Goal: Task Accomplishment & Management: Manage account settings

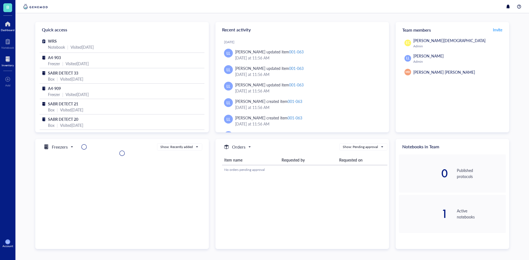
click at [5, 64] on div "Inventory" at bounding box center [8, 65] width 12 height 3
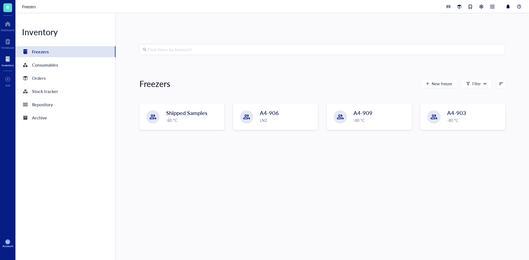
click at [177, 55] on div "Find items by keyword" at bounding box center [322, 49] width 366 height 11
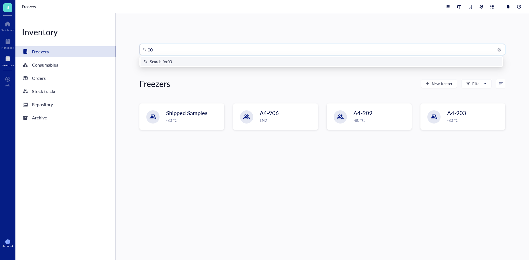
type input "007"
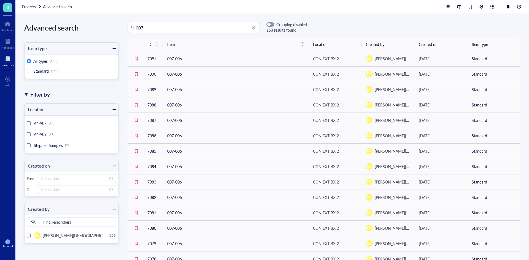
click at [171, 31] on input "007" at bounding box center [196, 27] width 121 height 10
type input "007-"
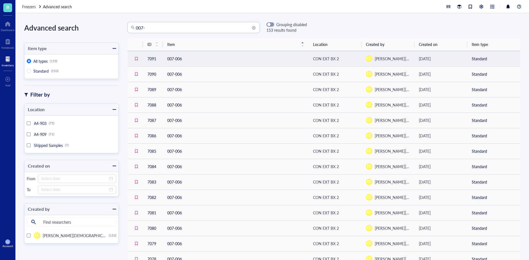
click at [279, 56] on td "007-006" at bounding box center [236, 58] width 146 height 15
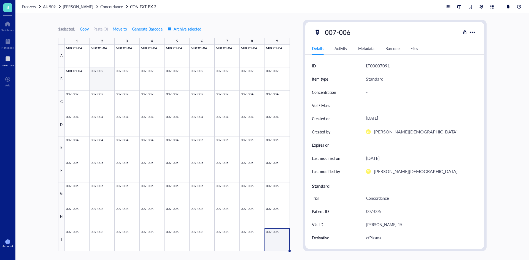
click at [104, 84] on div at bounding box center [177, 148] width 225 height 207
click at [100, 4] on span "Concordance" at bounding box center [111, 7] width 23 height 6
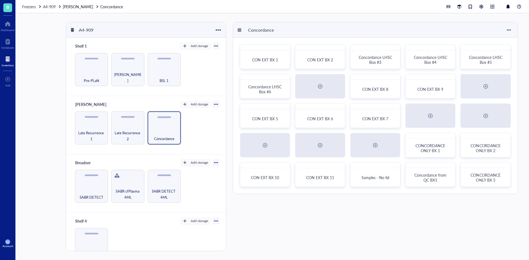
click at [4, 64] on div "Inventory" at bounding box center [8, 65] width 12 height 3
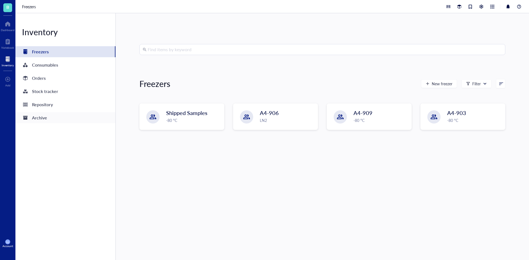
click at [54, 117] on div "Archive" at bounding box center [65, 117] width 100 height 11
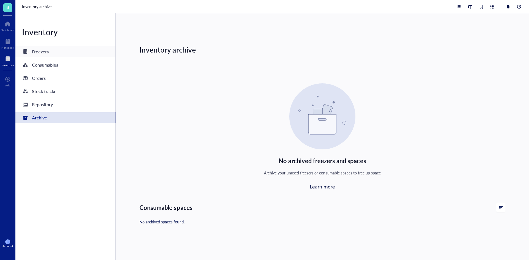
click at [40, 50] on div "Freezers" at bounding box center [40, 52] width 17 height 8
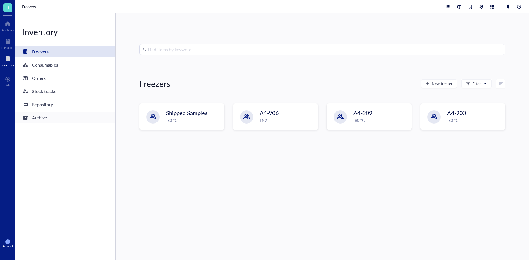
click at [38, 123] on div "Archive" at bounding box center [65, 117] width 100 height 11
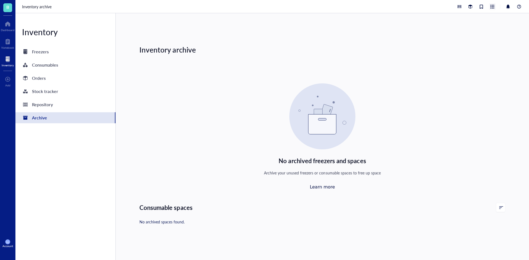
click at [495, 6] on div at bounding box center [492, 6] width 7 height 7
click at [54, 51] on div "Freezers" at bounding box center [65, 51] width 100 height 11
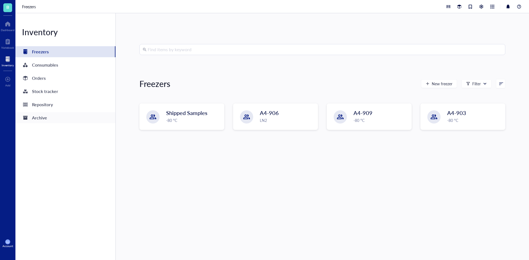
click at [43, 116] on div "Archive" at bounding box center [39, 118] width 15 height 8
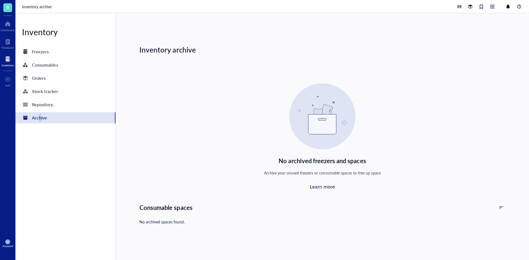
drag, startPoint x: 44, startPoint y: 118, endPoint x: 43, endPoint y: 192, distance: 74.3
click at [42, 193] on div "Inventory Freezers Consumables Orders Stock tracker Repository Archive" at bounding box center [65, 136] width 100 height 247
click at [65, 108] on div "Repository" at bounding box center [65, 104] width 100 height 11
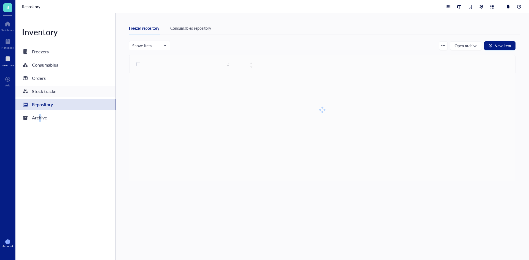
click at [47, 91] on div "Stock tracker" at bounding box center [45, 92] width 26 height 8
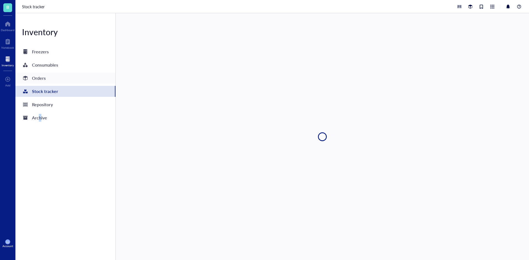
click at [43, 79] on div "Orders" at bounding box center [39, 78] width 14 height 8
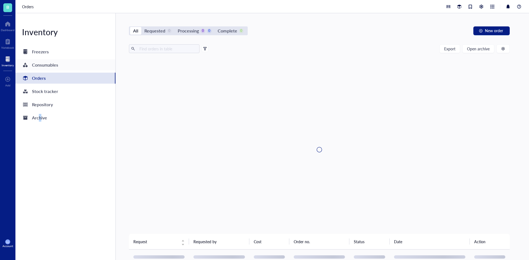
click at [43, 62] on div "Consumables" at bounding box center [45, 65] width 26 height 8
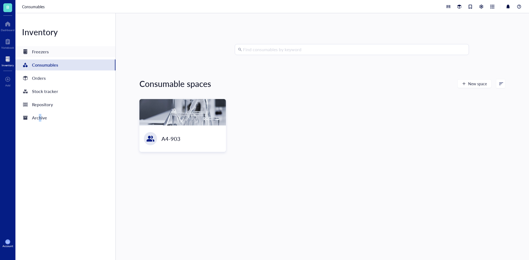
click at [41, 53] on div "Freezers" at bounding box center [40, 52] width 17 height 8
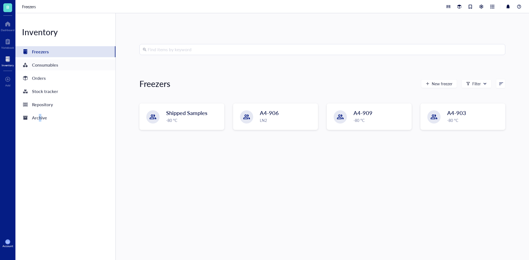
click at [47, 66] on div "Consumables" at bounding box center [45, 65] width 26 height 8
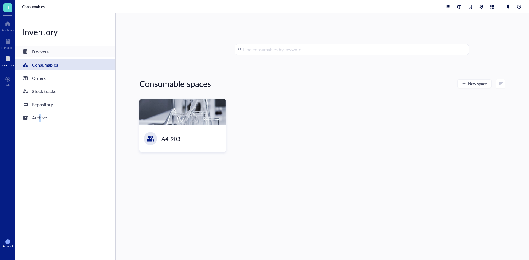
click at [46, 55] on div "Freezers" at bounding box center [40, 52] width 17 height 8
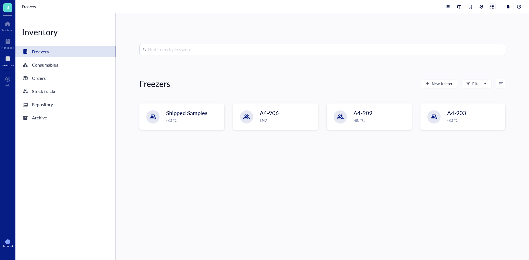
click at [494, 8] on div at bounding box center [492, 7] width 6 height 6
click at [359, 24] on div "Find items by keyword Freezers New freezer Filter Shipped Samples -80 °C A4-906…" at bounding box center [322, 136] width 413 height 247
click at [48, 115] on div "Archive" at bounding box center [65, 117] width 100 height 11
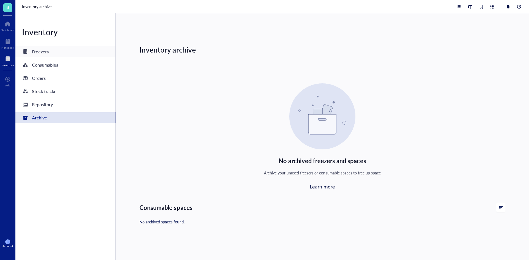
click at [49, 50] on div "Freezers" at bounding box center [65, 51] width 100 height 11
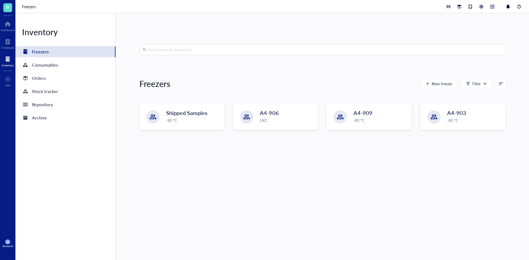
click at [496, 7] on div at bounding box center [483, 6] width 77 height 7
click at [493, 7] on div at bounding box center [492, 7] width 6 height 6
click at [518, 6] on div at bounding box center [518, 6] width 7 height 7
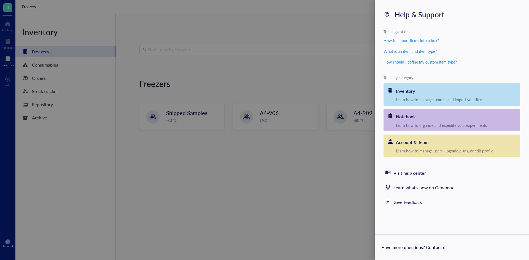
click at [353, 44] on div at bounding box center [264, 130] width 529 height 260
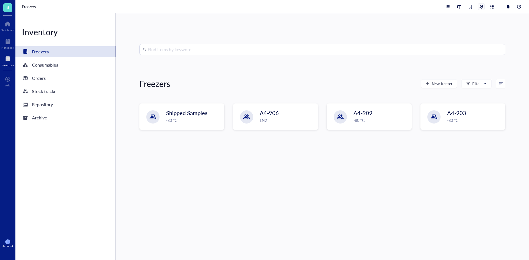
click at [480, 5] on div at bounding box center [481, 7] width 6 height 6
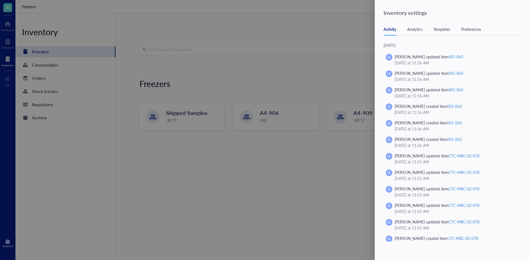
click at [353, 21] on div at bounding box center [264, 130] width 529 height 260
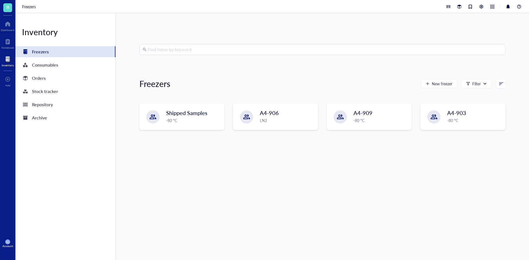
click at [493, 6] on div at bounding box center [492, 7] width 6 height 6
click at [517, 6] on div at bounding box center [518, 6] width 7 height 7
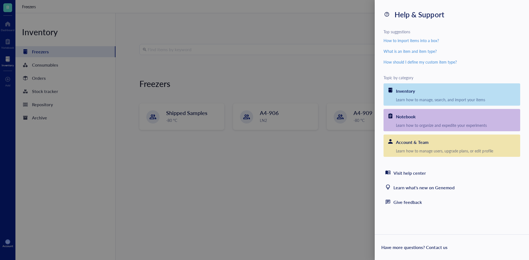
click at [359, 23] on div at bounding box center [264, 130] width 529 height 260
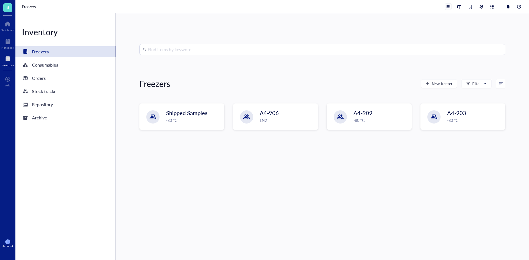
click at [446, 8] on div at bounding box center [448, 7] width 6 height 6
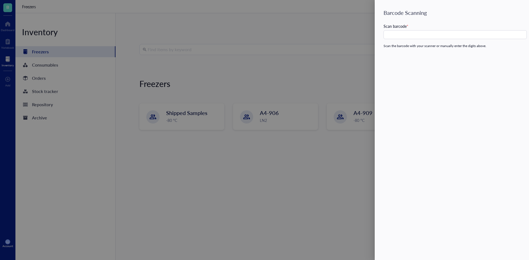
drag, startPoint x: 325, startPoint y: 20, endPoint x: 390, endPoint y: 15, distance: 65.2
click at [326, 20] on div at bounding box center [264, 130] width 529 height 260
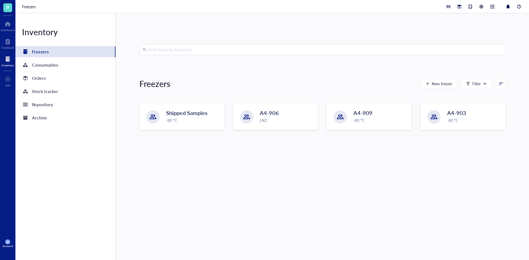
click at [459, 6] on div at bounding box center [459, 7] width 6 height 6
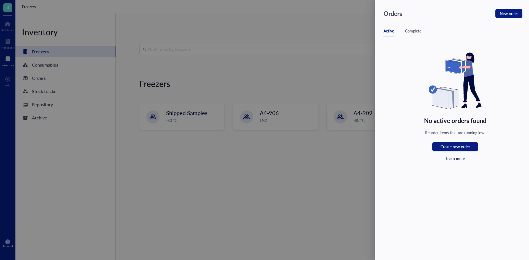
click at [344, 24] on div at bounding box center [264, 130] width 529 height 260
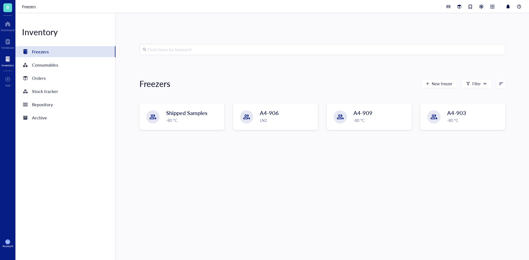
drag, startPoint x: 479, startPoint y: 8, endPoint x: 483, endPoint y: 6, distance: 4.4
click at [483, 6] on div at bounding box center [481, 7] width 6 height 6
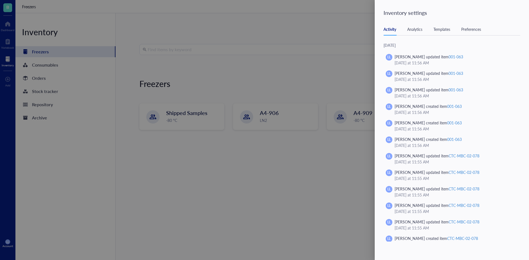
click at [413, 30] on div "Analytics" at bounding box center [414, 29] width 15 height 6
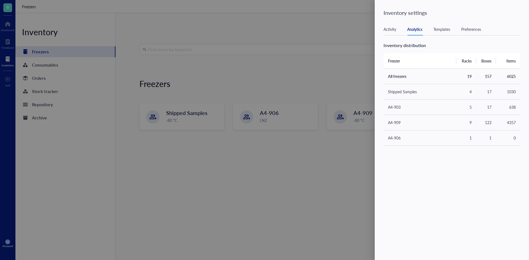
click at [442, 26] on div "Templates" at bounding box center [441, 29] width 17 height 6
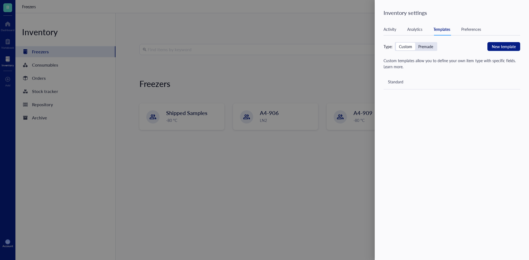
click at [467, 26] on div "Preferences" at bounding box center [471, 29] width 20 height 6
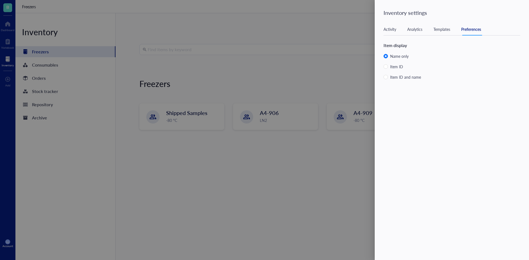
click at [429, 27] on div "Activity Analytics Templates Preferences" at bounding box center [451, 29] width 137 height 12
click at [411, 31] on div "Analytics" at bounding box center [414, 29] width 15 height 6
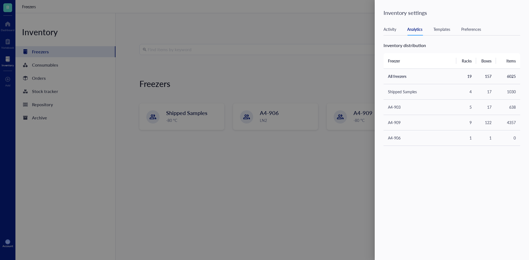
click at [392, 30] on div "Activity" at bounding box center [389, 29] width 13 height 6
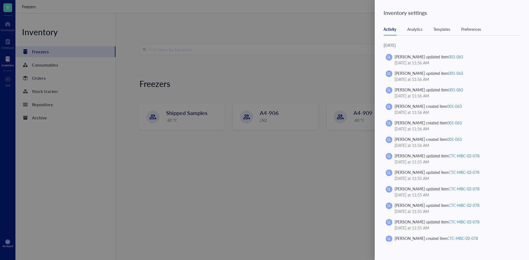
click at [7, 20] on div at bounding box center [264, 130] width 529 height 260
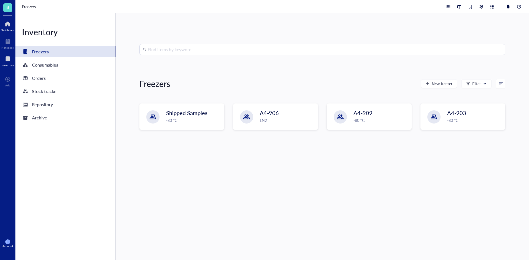
click at [7, 23] on div at bounding box center [8, 24] width 14 height 9
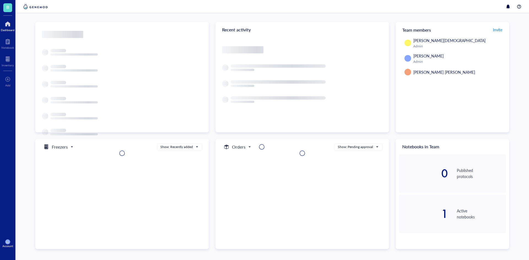
click at [9, 1] on div "B" at bounding box center [7, 7] width 15 height 15
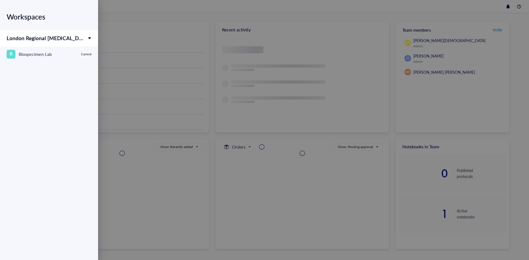
click at [10, 7] on div "Workspaces London Regional Cancer Program B Biospecimen Lab Current" at bounding box center [49, 120] width 98 height 240
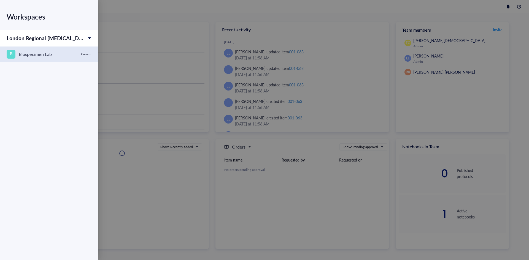
click at [67, 53] on div "B Biospecimen Lab" at bounding box center [42, 54] width 71 height 9
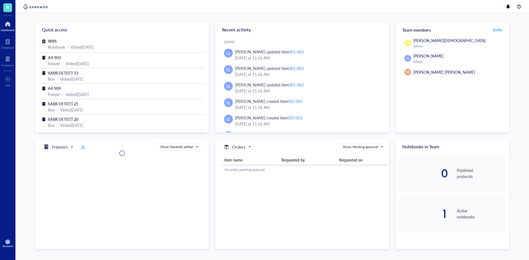
click at [9, 24] on div at bounding box center [8, 24] width 14 height 9
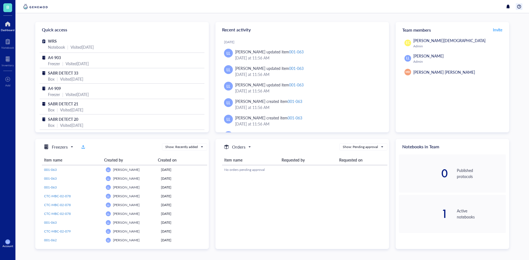
click at [519, 7] on div at bounding box center [518, 6] width 7 height 7
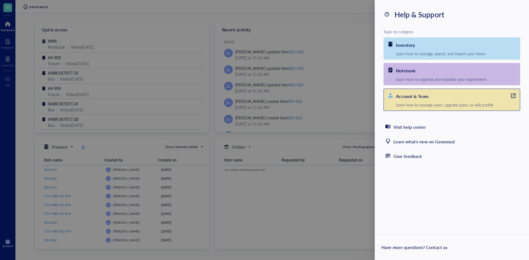
click at [421, 98] on div "Account & Team" at bounding box center [412, 96] width 32 height 8
click at [368, 10] on div at bounding box center [264, 130] width 529 height 260
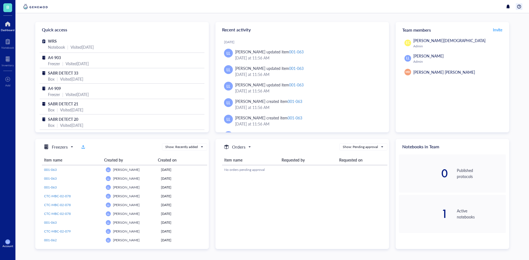
click at [519, 8] on div at bounding box center [518, 6] width 7 height 7
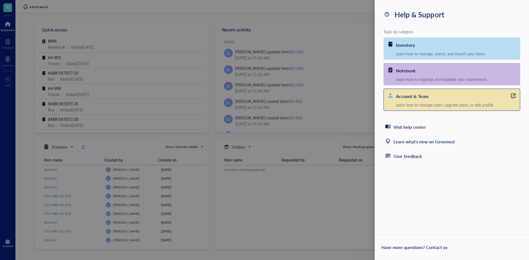
click at [491, 104] on div "Learn how to manage users, upgrade plans, or edit profile" at bounding box center [458, 104] width 124 height 5
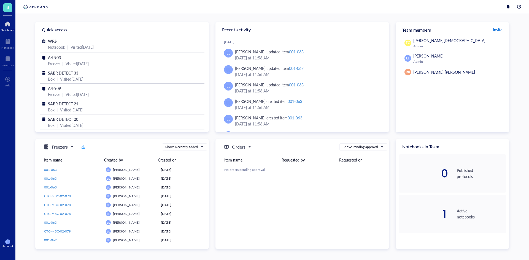
click at [494, 29] on span "Invite" at bounding box center [496, 30] width 9 height 6
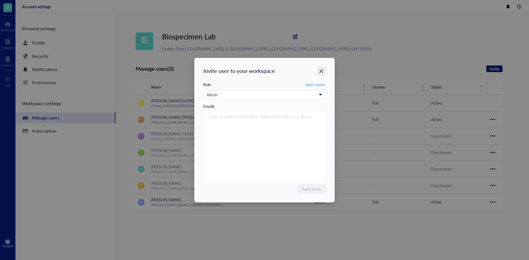
click at [321, 71] on icon "Close" at bounding box center [321, 71] width 4 height 4
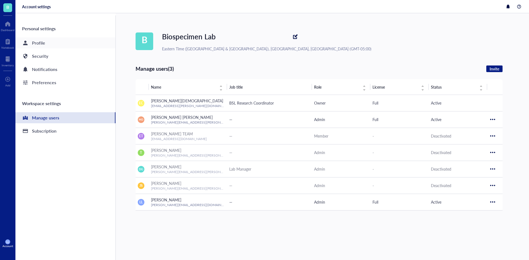
click at [42, 42] on div "Profile" at bounding box center [38, 43] width 13 height 8
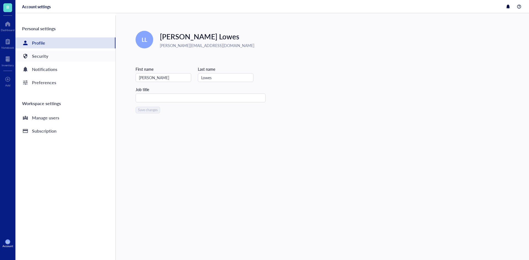
click at [46, 57] on div "Security" at bounding box center [40, 56] width 16 height 8
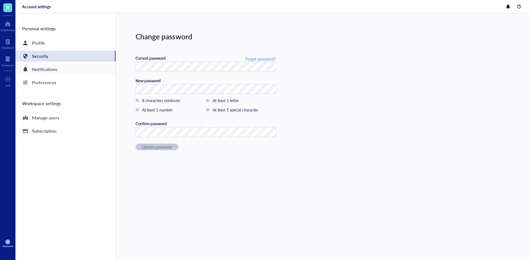
click at [52, 74] on div "Notifications" at bounding box center [65, 69] width 100 height 11
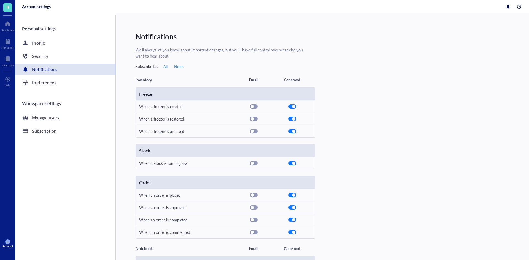
click at [57, 92] on div "Personal settings Profile Security Notifications Preferences Workspace settings…" at bounding box center [65, 137] width 100 height 245
click at [55, 86] on div "Preferences" at bounding box center [65, 82] width 100 height 11
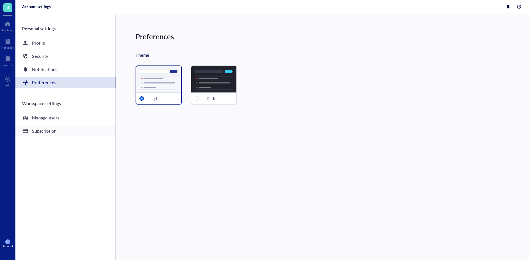
click at [56, 132] on div "Subscription" at bounding box center [65, 131] width 100 height 11
